Goal: Go to known website: Access a specific website the user already knows

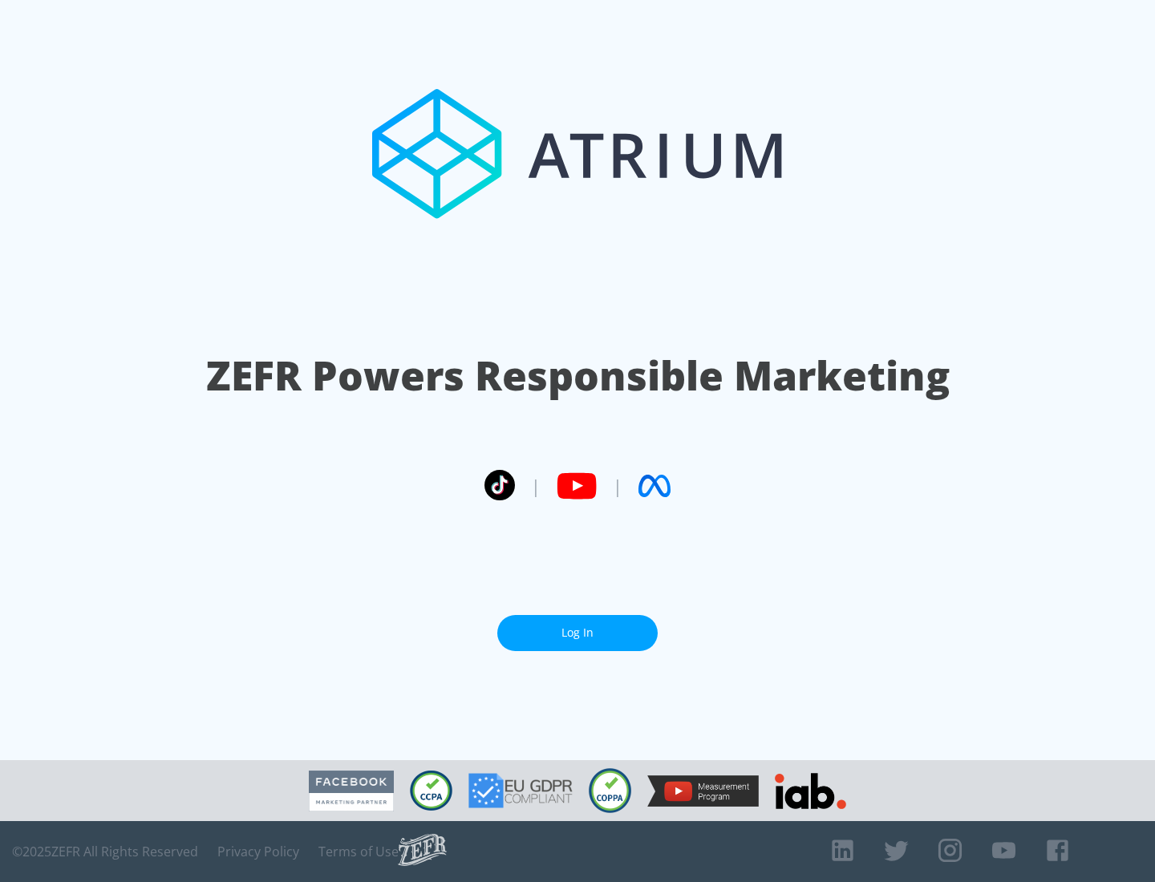
click at [578, 633] on link "Log In" at bounding box center [577, 633] width 160 height 36
